Goal: Task Accomplishment & Management: Complete application form

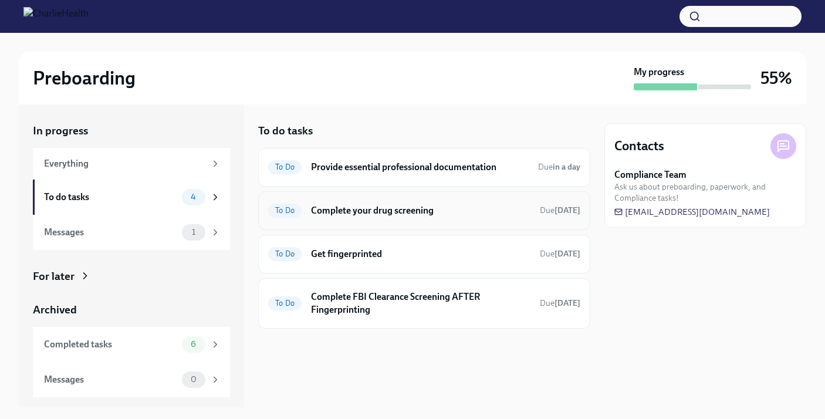
click at [436, 207] on h6 "Complete your drug screening" at bounding box center [420, 210] width 219 height 13
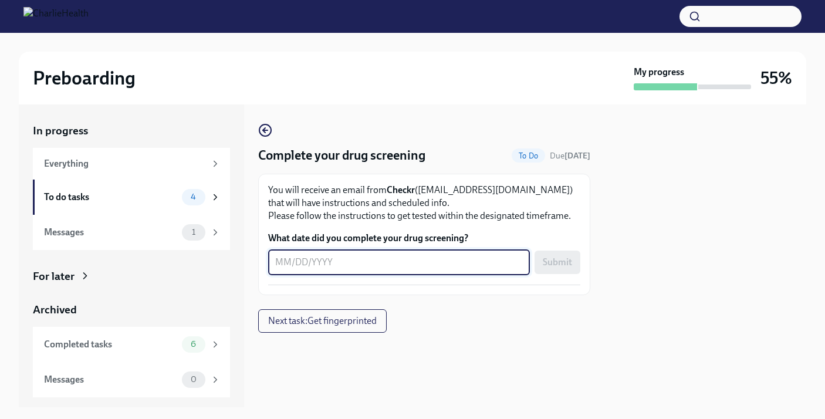
click at [343, 265] on textarea "What date did you complete your drug screening?" at bounding box center [399, 262] width 248 height 14
type textarea "[DATE]"
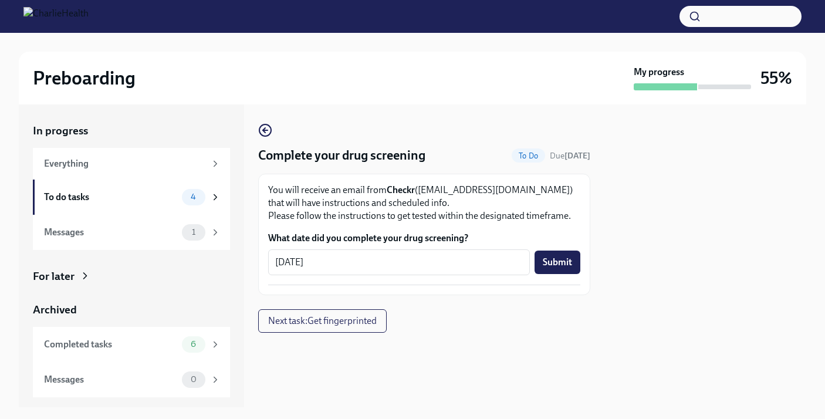
click at [492, 321] on div "Complete your drug screening To Do Due [DATE] You will receive an email from Ch…" at bounding box center [424, 228] width 332 height 210
click at [560, 252] on button "Submit" at bounding box center [558, 262] width 46 height 23
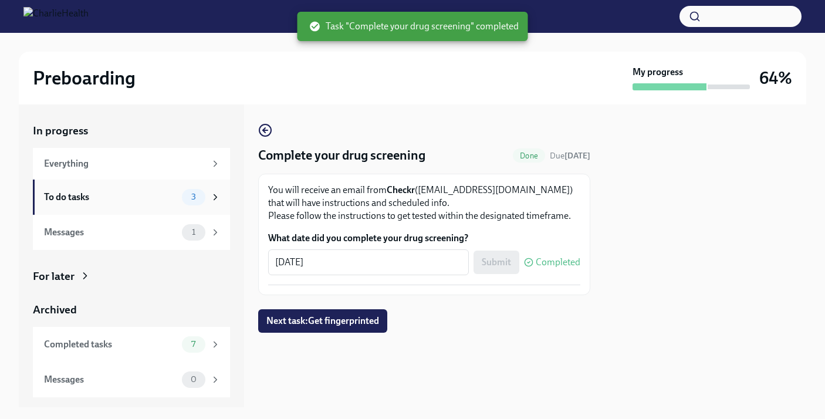
click at [170, 204] on div "To do tasks 3" at bounding box center [132, 197] width 177 height 16
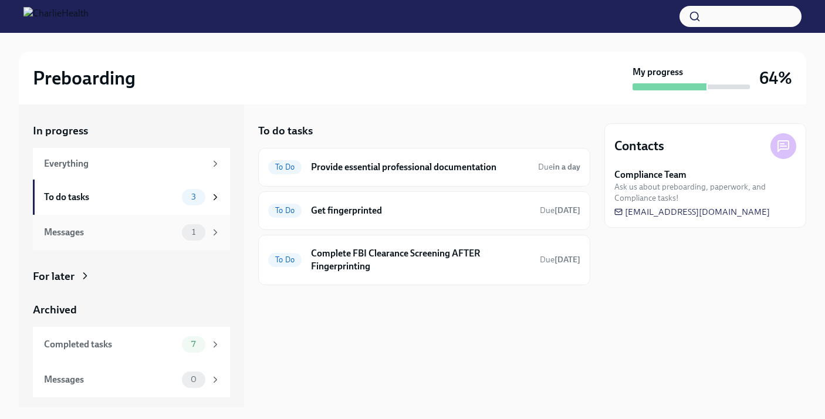
click at [150, 228] on div "Messages" at bounding box center [110, 232] width 133 height 13
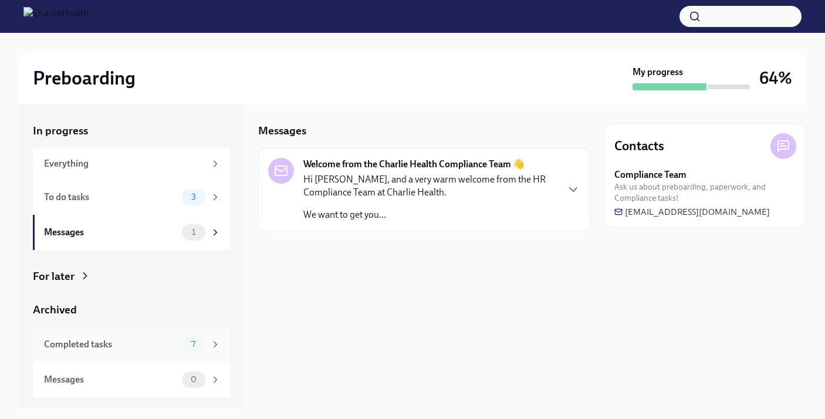
click at [162, 345] on div "Completed tasks" at bounding box center [110, 344] width 133 height 13
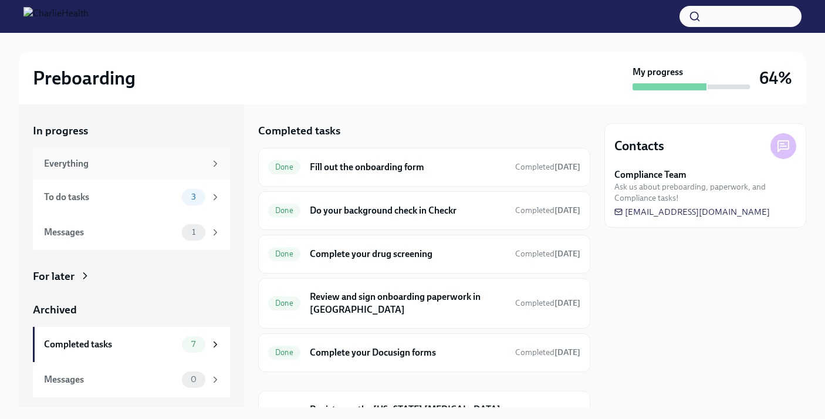
click at [168, 166] on div "Everything" at bounding box center [124, 163] width 161 height 13
